Goal: Task Accomplishment & Management: Use online tool/utility

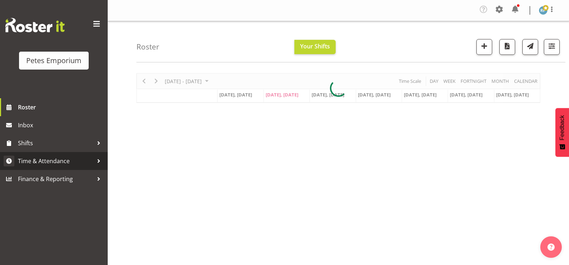
click at [66, 161] on span "Time & Attendance" at bounding box center [55, 161] width 75 height 11
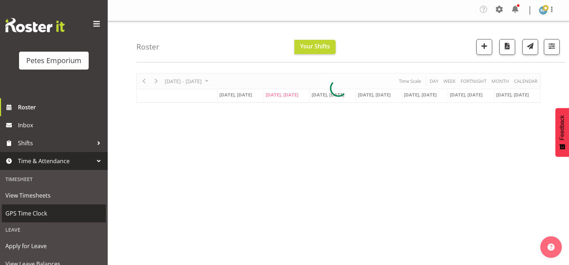
click at [42, 217] on span "GPS Time Clock" at bounding box center [53, 213] width 97 height 11
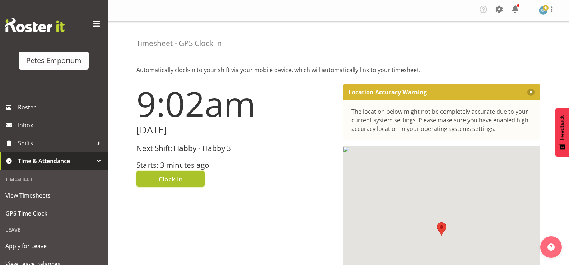
click at [185, 180] on button "Clock In" at bounding box center [170, 179] width 68 height 16
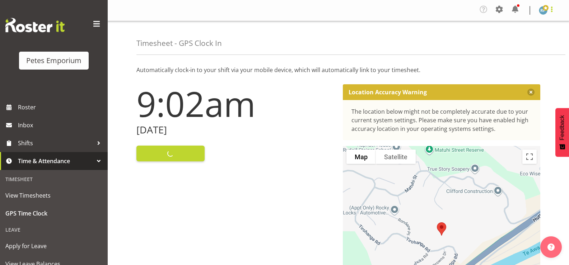
click at [552, 10] on span at bounding box center [552, 9] width 9 height 9
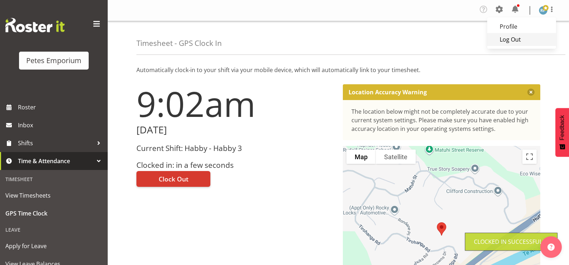
click at [527, 39] on link "Log Out" at bounding box center [521, 39] width 69 height 13
